Goal: Find specific page/section: Find specific page/section

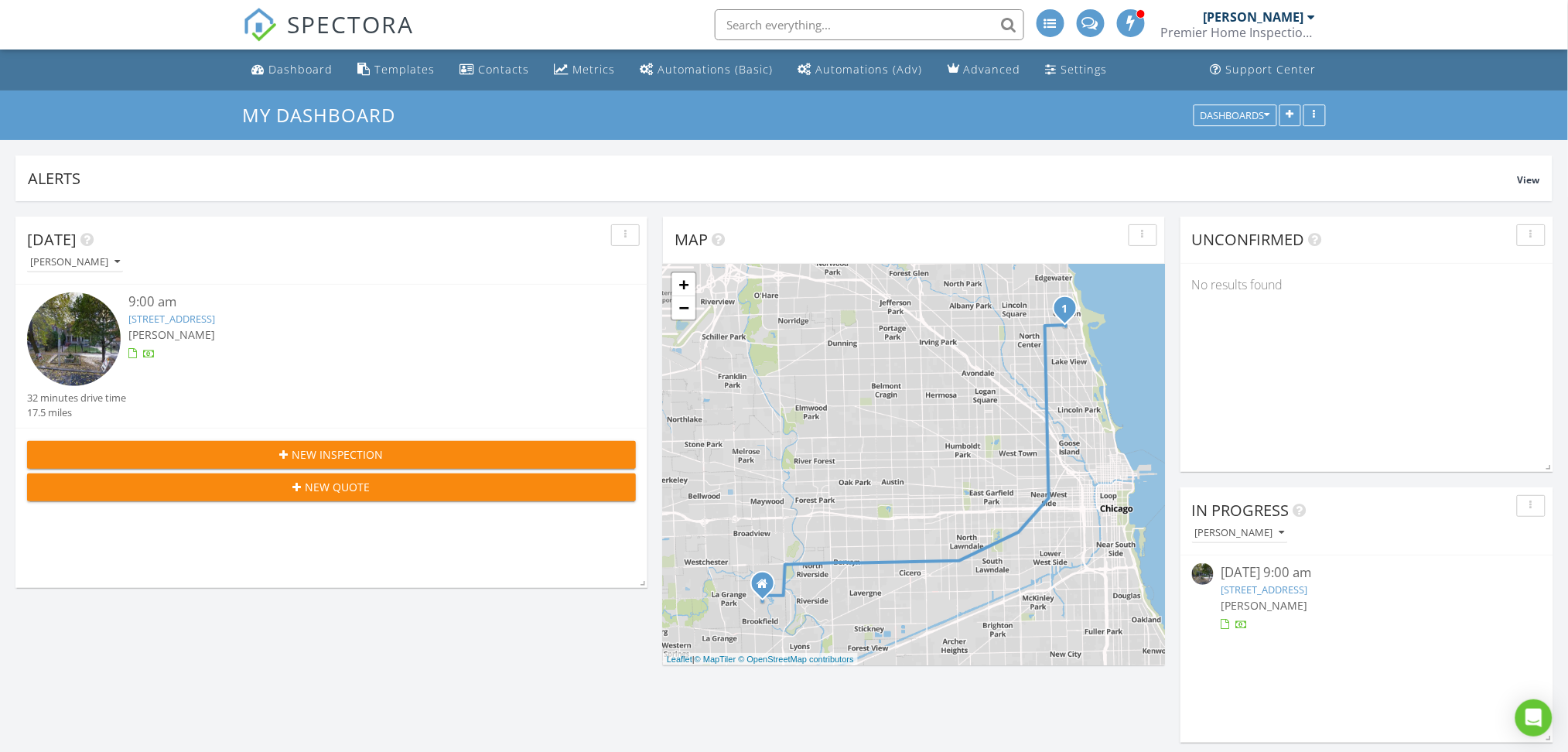
scroll to position [1904, 1600]
click at [1264, 589] on link "4332 N Kenmore Ave , Chicago, IL 60613" at bounding box center [1264, 589] width 86 height 14
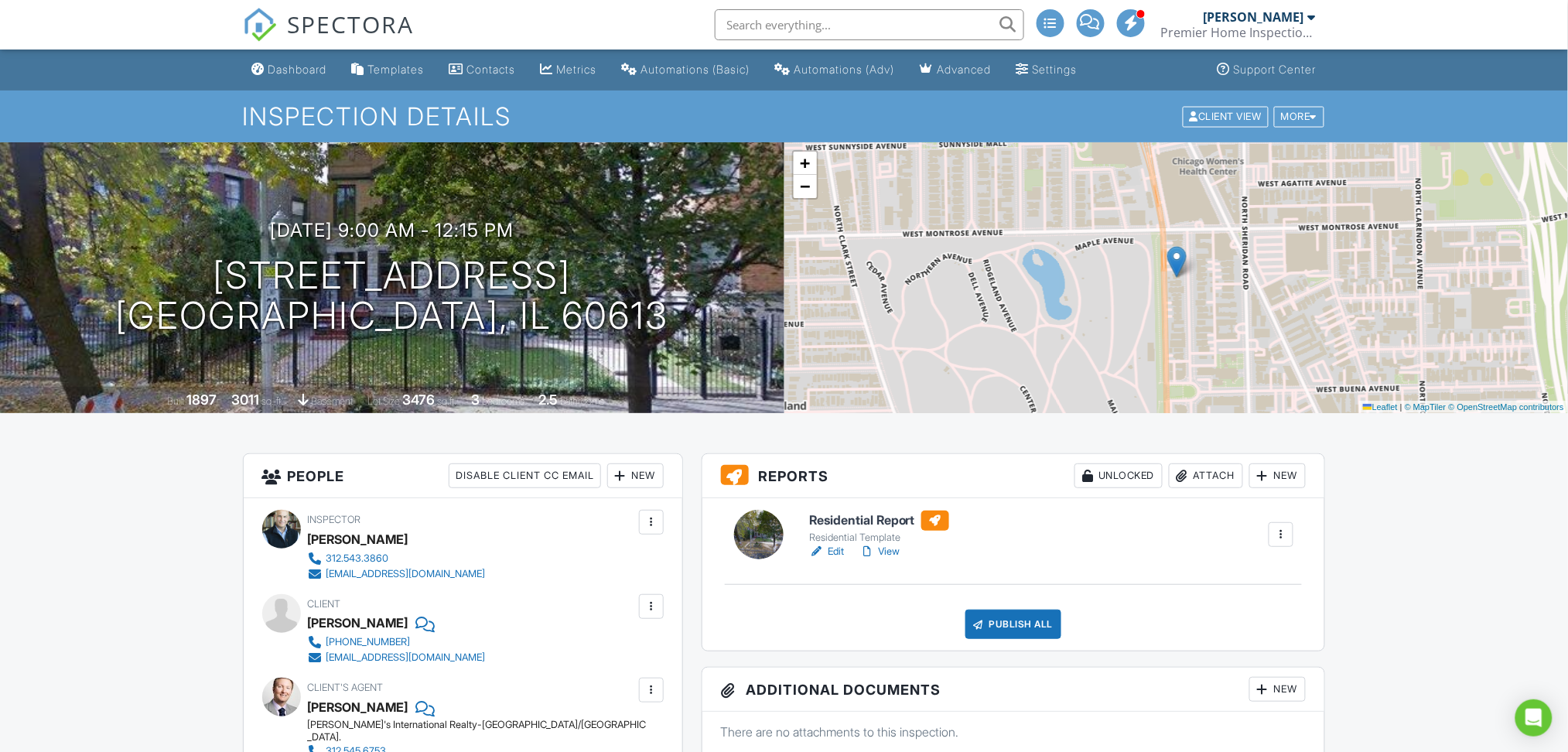
click at [876, 24] on input "text" at bounding box center [869, 25] width 309 height 31
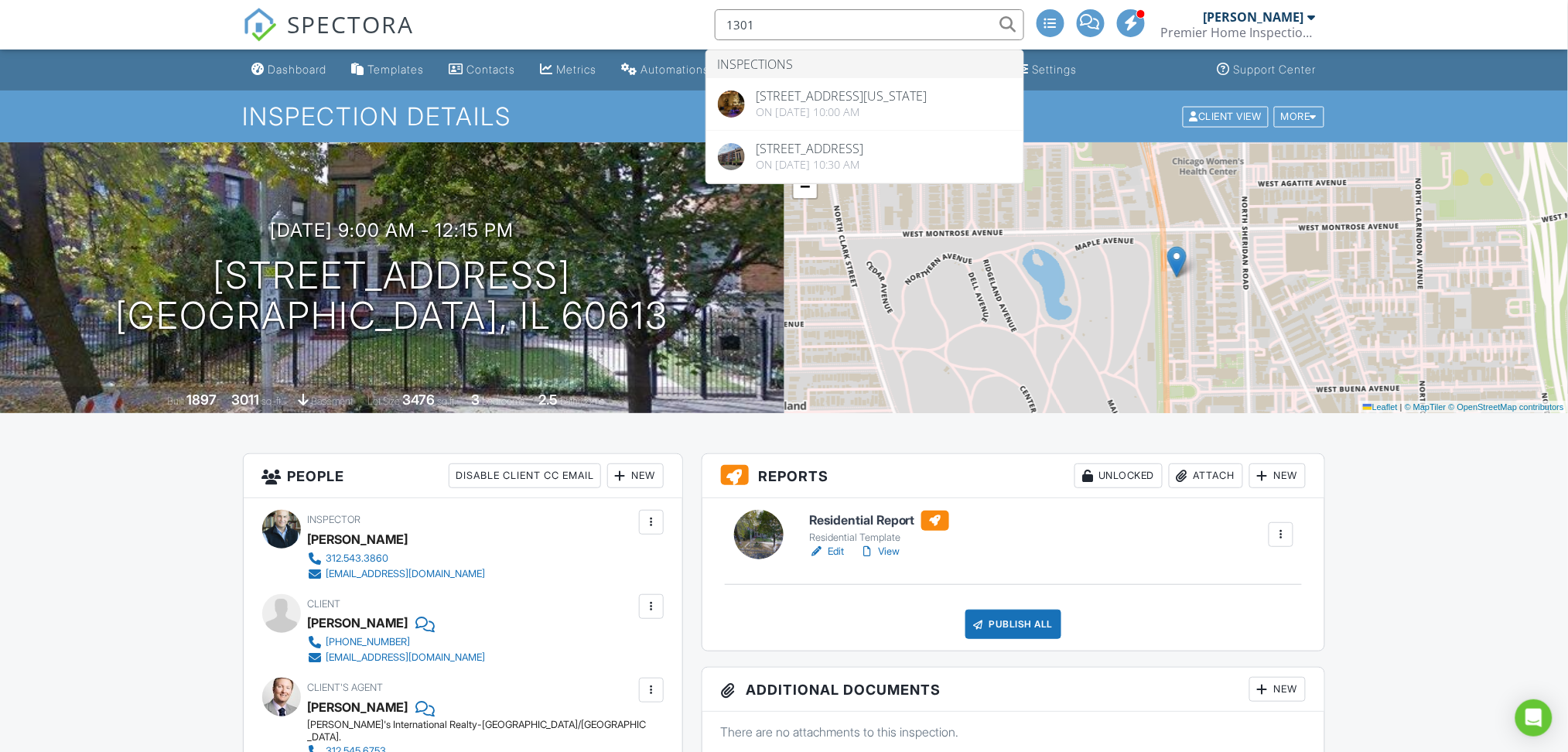
type input "1301"
click at [835, 547] on link "Edit" at bounding box center [826, 552] width 35 height 15
